Goal: Transaction & Acquisition: Obtain resource

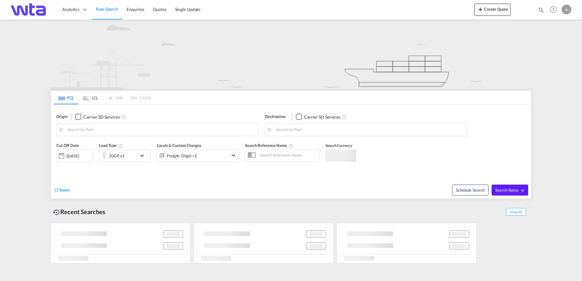
type input "[GEOGRAPHIC_DATA], [GEOGRAPHIC_DATA]"
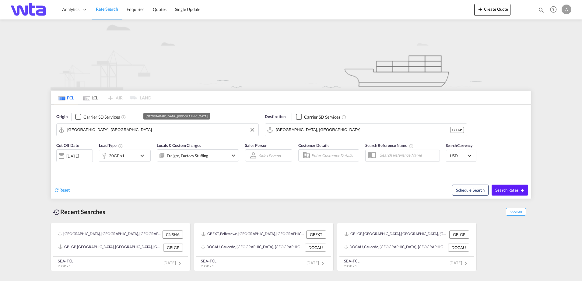
click at [121, 129] on input "[GEOGRAPHIC_DATA], [GEOGRAPHIC_DATA]" at bounding box center [161, 129] width 188 height 9
click at [255, 130] on md-icon "Clear Input" at bounding box center [252, 130] width 7 height 7
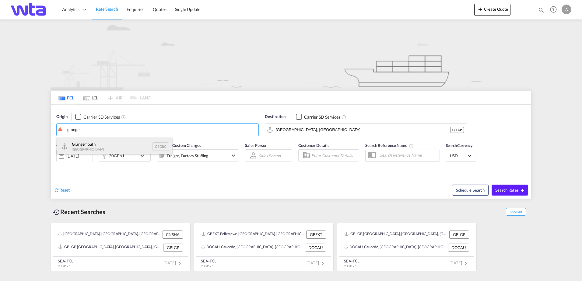
click at [93, 148] on div "Grange mouth [GEOGRAPHIC_DATA] GBGRG" at bounding box center [115, 146] width 116 height 18
type input "[GEOGRAPHIC_DATA], GBGRG"
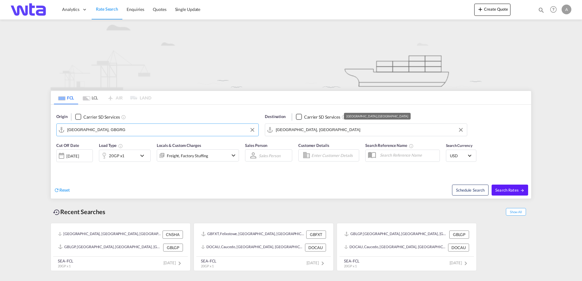
click at [296, 132] on input "[GEOGRAPHIC_DATA], [GEOGRAPHIC_DATA]" at bounding box center [370, 129] width 188 height 9
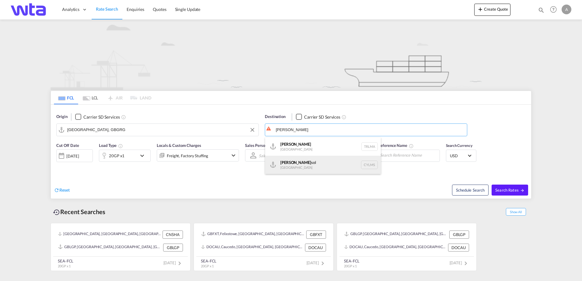
click at [293, 167] on div "[PERSON_NAME] [GEOGRAPHIC_DATA] CYLMS" at bounding box center [323, 165] width 116 height 18
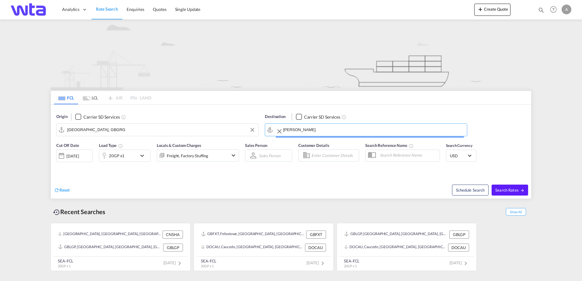
type input "Limassol, CYLMS"
click at [142, 156] on md-icon "icon-chevron-down" at bounding box center [143, 155] width 10 height 7
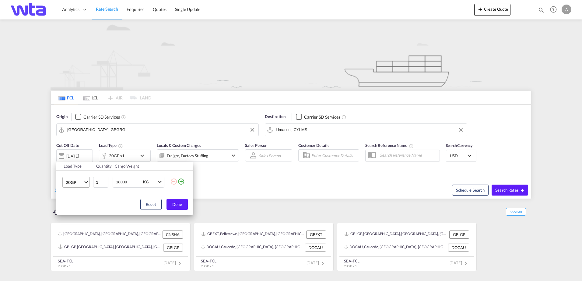
click at [87, 182] on md-select-value "20GP" at bounding box center [77, 182] width 24 height 10
click at [72, 199] on div "40GP" at bounding box center [71, 197] width 11 height 6
click at [176, 207] on button "Done" at bounding box center [176, 204] width 21 height 11
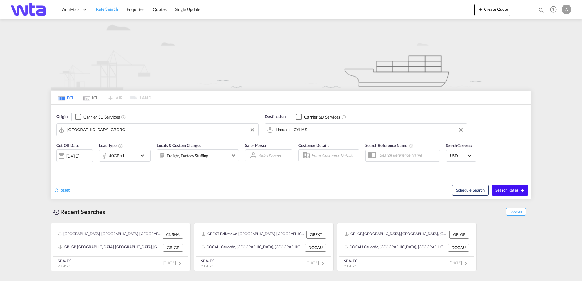
click at [512, 192] on span "Search Rates" at bounding box center [509, 190] width 29 height 5
type input "GBGRG to CYLMS / [DATE]"
